Goal: Task Accomplishment & Management: Manage account settings

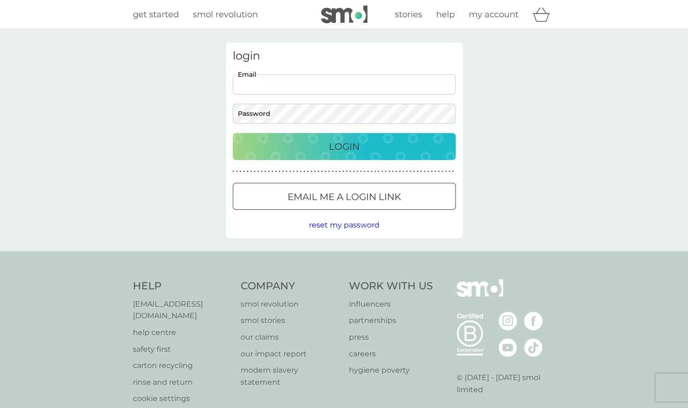
click at [249, 86] on input "Email" at bounding box center [344, 84] width 223 height 20
type input "[EMAIL_ADDRESS][DOMAIN_NAME]"
click at [233, 133] on button "Login" at bounding box center [344, 146] width 223 height 27
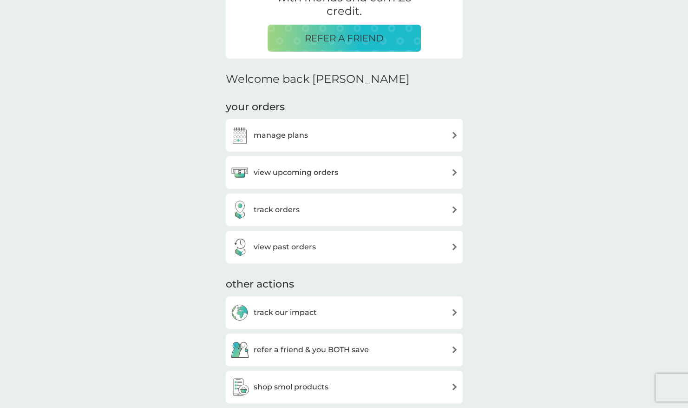
scroll to position [217, 0]
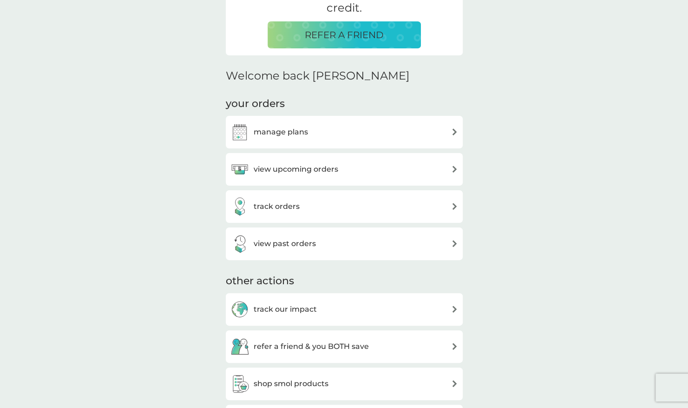
click at [405, 165] on div "view upcoming orders" at bounding box center [344, 169] width 228 height 19
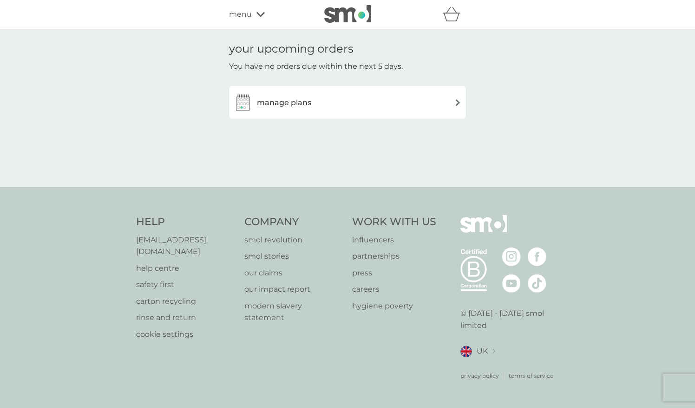
click at [370, 97] on div "manage plans" at bounding box center [348, 102] width 228 height 19
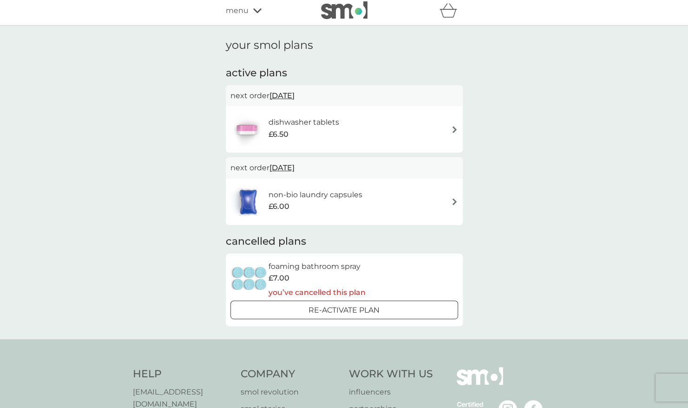
scroll to position [4, 0]
